Goal: Information Seeking & Learning: Understand process/instructions

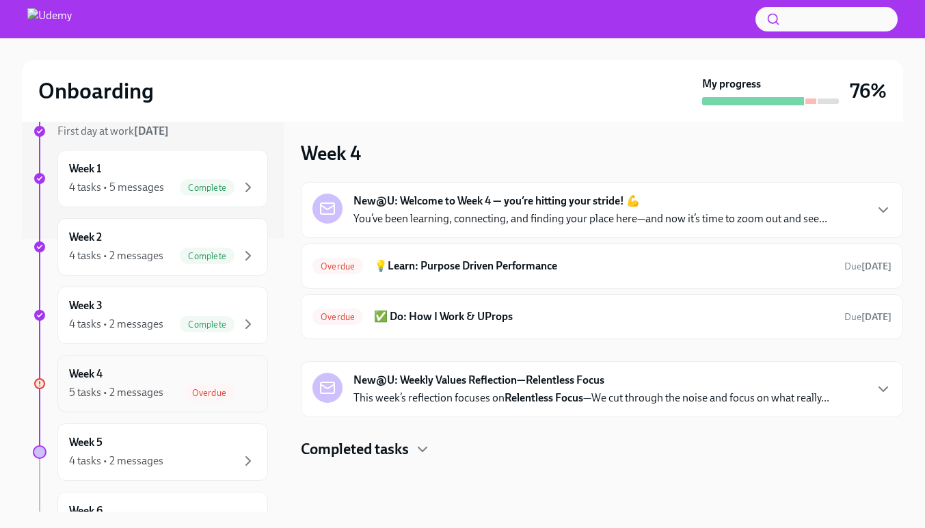
scroll to position [391, 0]
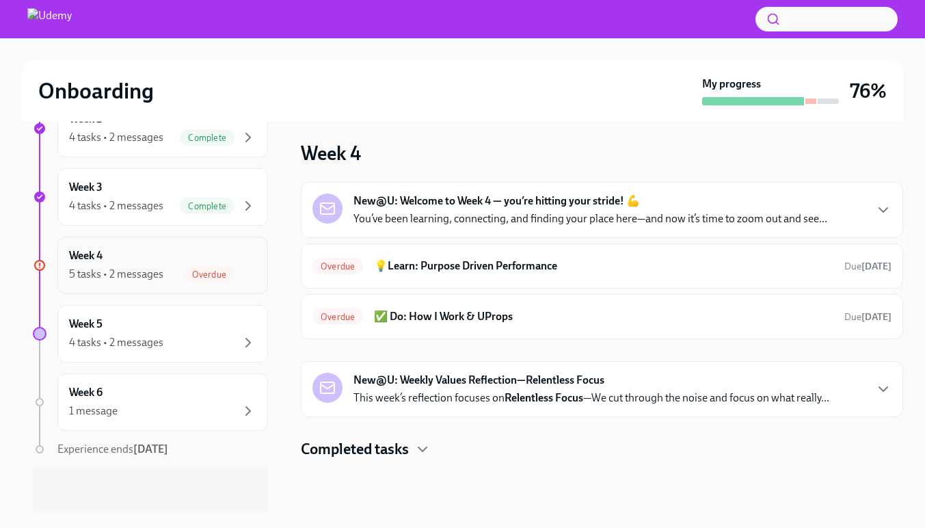
click at [118, 267] on div "5 tasks • 2 messages" at bounding box center [116, 274] width 94 height 15
click at [888, 219] on div "New@U: Welcome to Week 4 — you’re hitting your stride! 💪 You’ve been learning, …" at bounding box center [602, 210] width 579 height 33
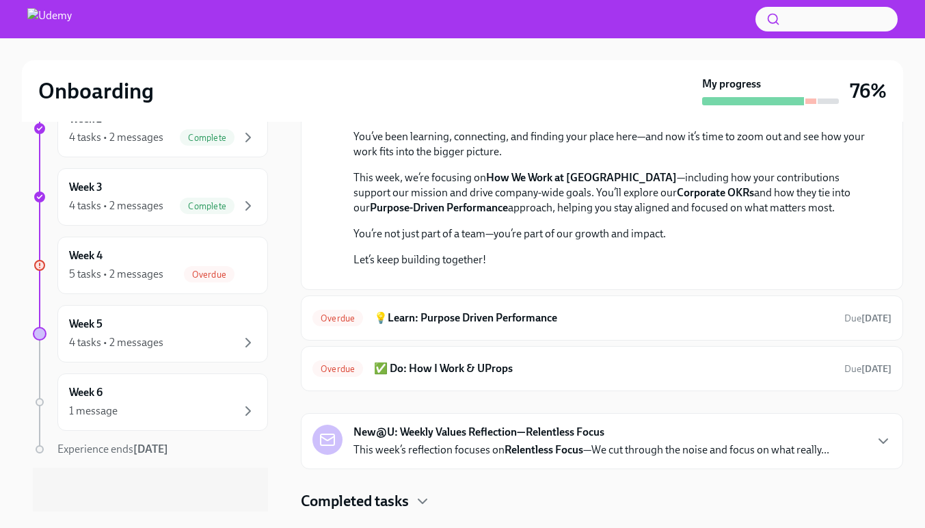
scroll to position [382, 0]
click at [562, 332] on div "Overdue 💡Learn: Purpose Driven Performance Due [DATE]" at bounding box center [602, 317] width 603 height 45
click at [547, 319] on h6 "💡Learn: Purpose Driven Performance" at bounding box center [604, 318] width 460 height 15
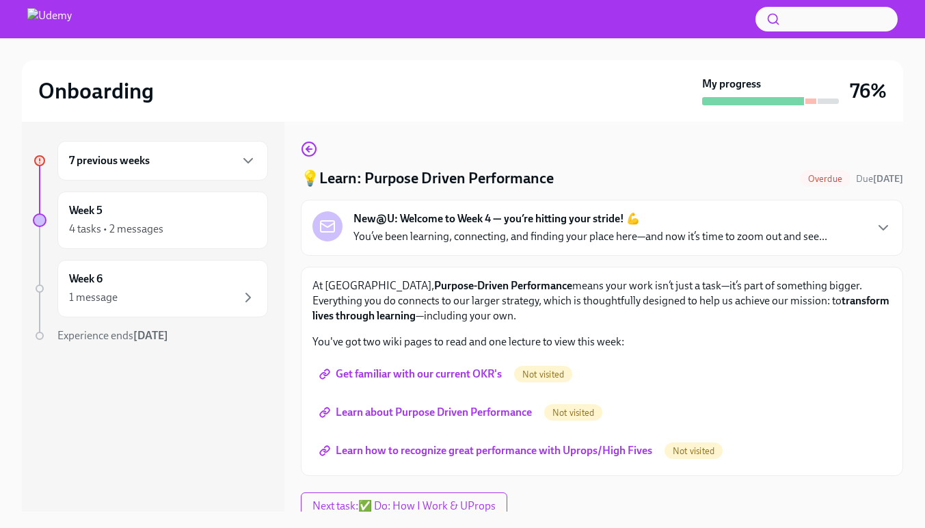
scroll to position [8, 0]
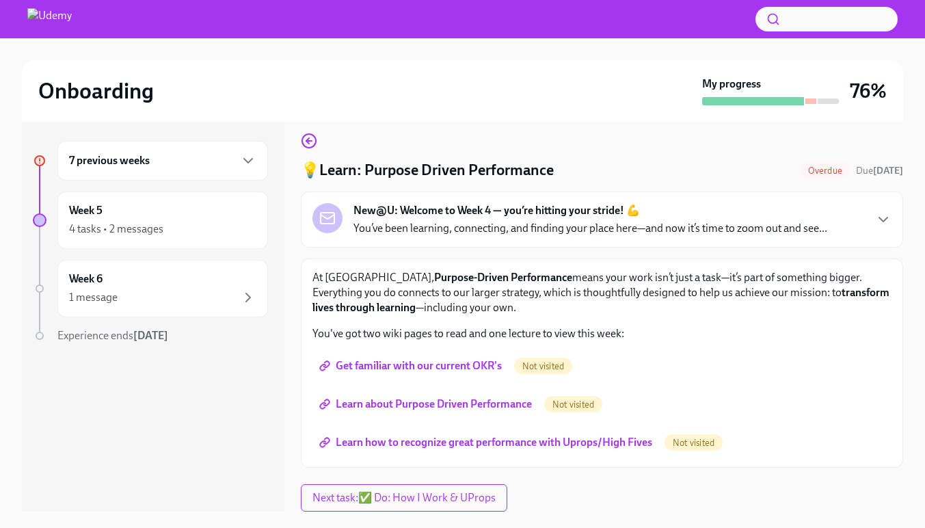
click at [454, 367] on span "Get familiar with our current OKR's" at bounding box center [412, 366] width 180 height 14
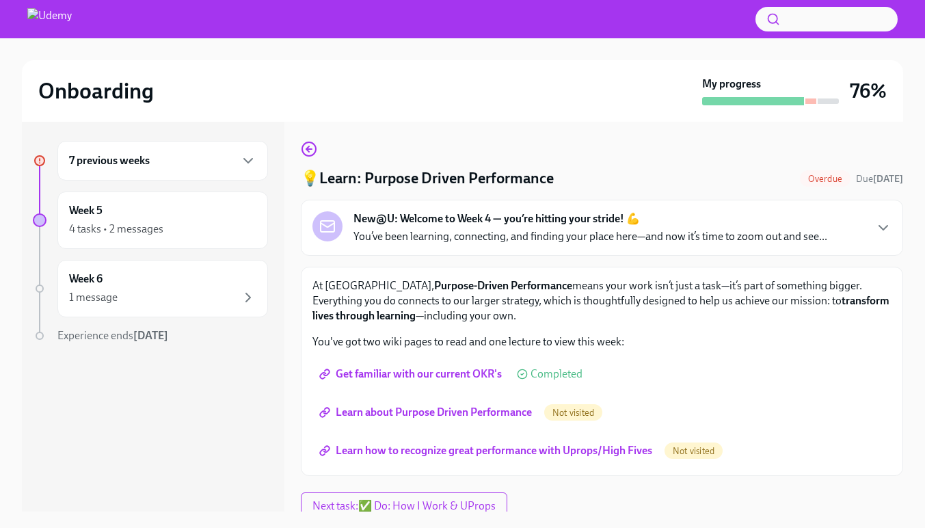
scroll to position [0, 0]
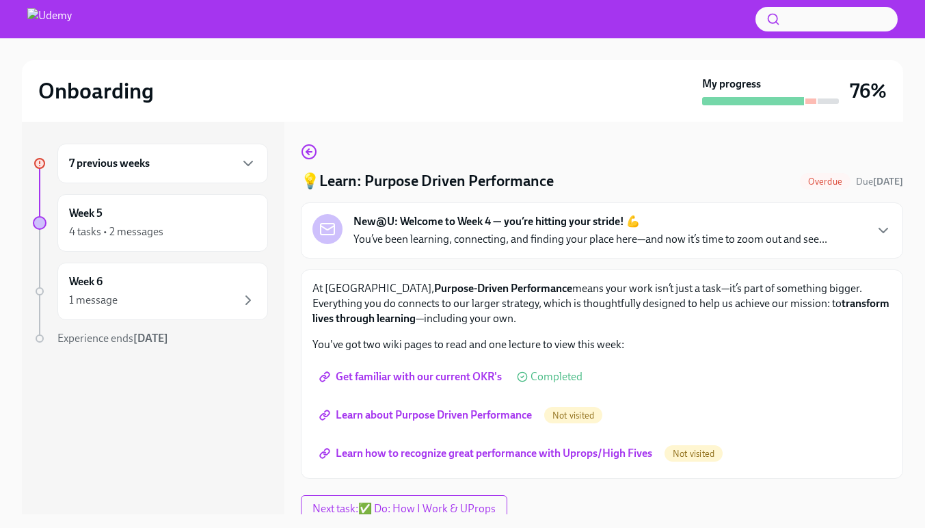
click at [479, 412] on span "Learn about Purpose Driven Performance" at bounding box center [427, 415] width 210 height 14
click at [449, 450] on span "Learn how to recognize great performance with Uprops/High Fives" at bounding box center [487, 454] width 330 height 14
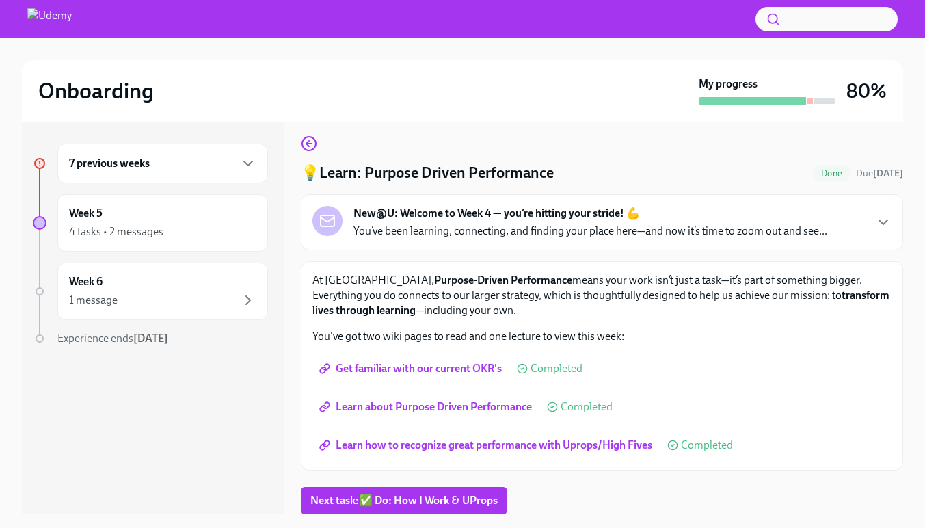
scroll to position [25, 0]
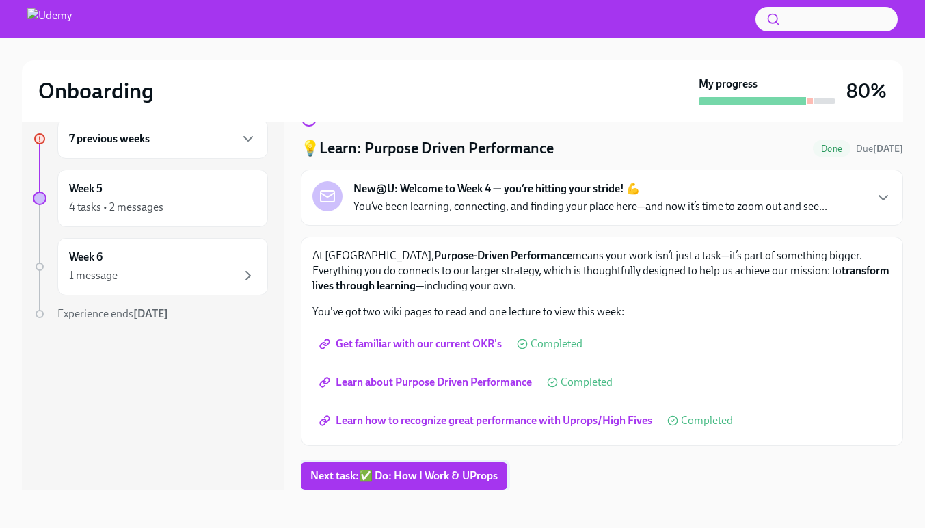
click at [425, 471] on span "Next task : ✅ Do: How I Work & UProps" at bounding box center [404, 476] width 187 height 14
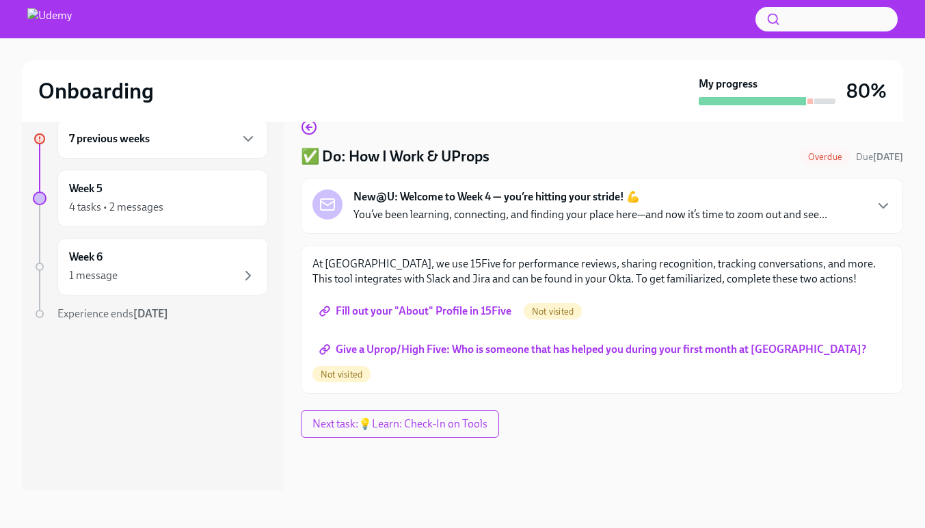
click at [429, 319] on link "Fill out your "About" Profile in 15Five" at bounding box center [417, 311] width 209 height 27
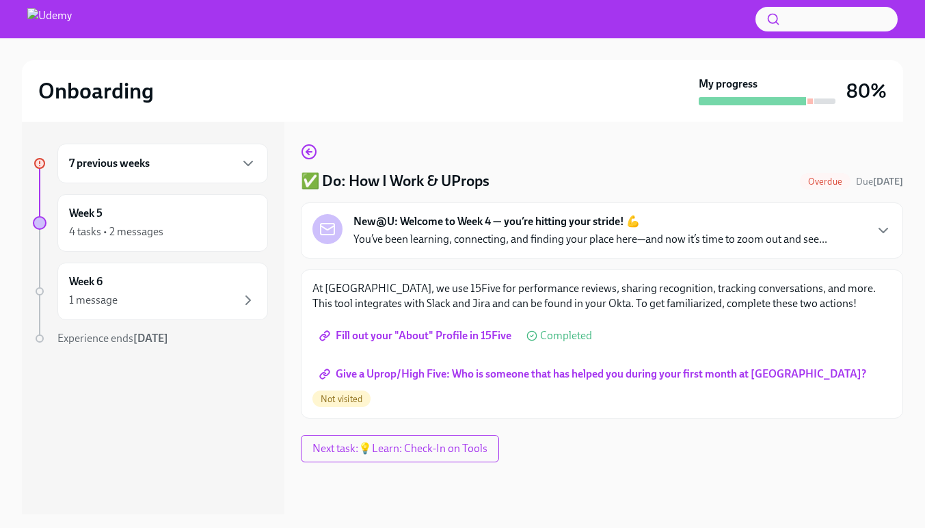
click at [438, 371] on span "Give a Uprop/High Five: Who is someone that has helped you during your first mo…" at bounding box center [594, 374] width 544 height 14
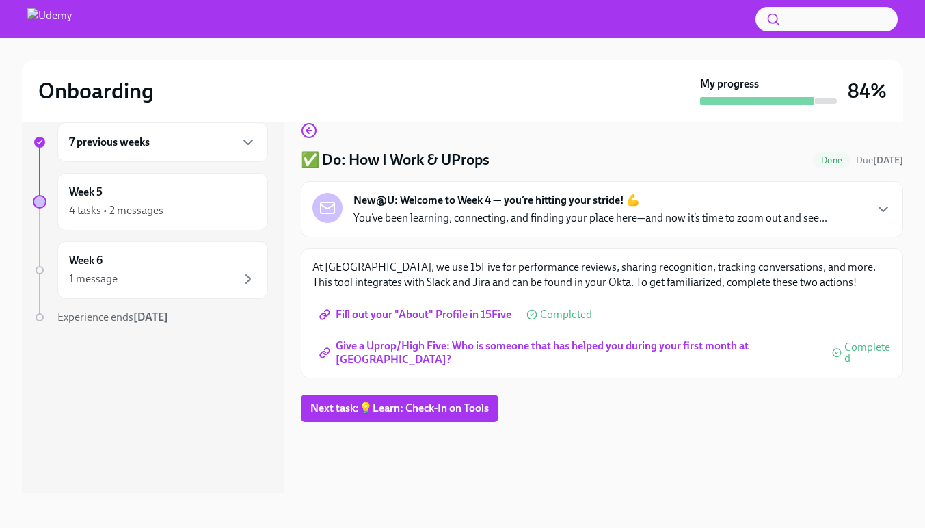
scroll to position [25, 0]
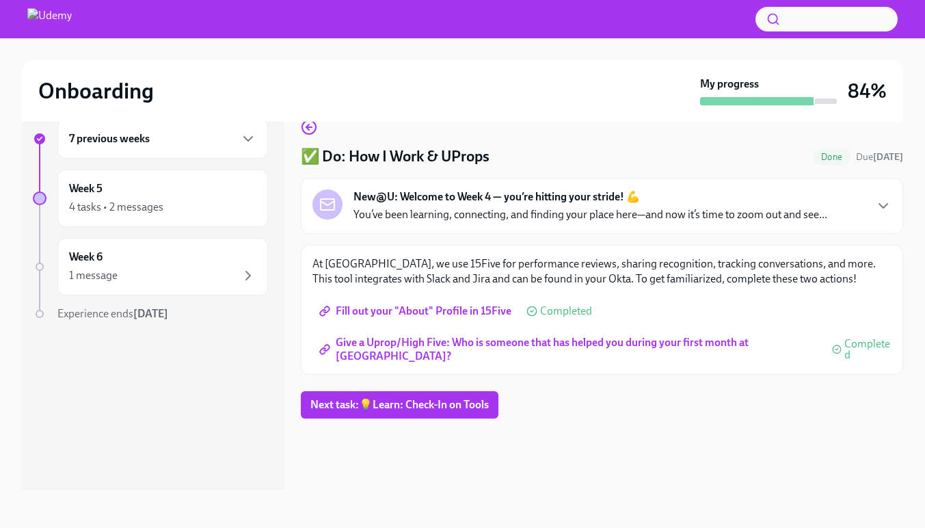
click at [399, 317] on span "Fill out your "About" Profile in 15Five" at bounding box center [416, 311] width 189 height 14
click at [412, 393] on button "Next task : 💡Learn: Check-In on Tools" at bounding box center [400, 404] width 198 height 27
